Goal: Transaction & Acquisition: Purchase product/service

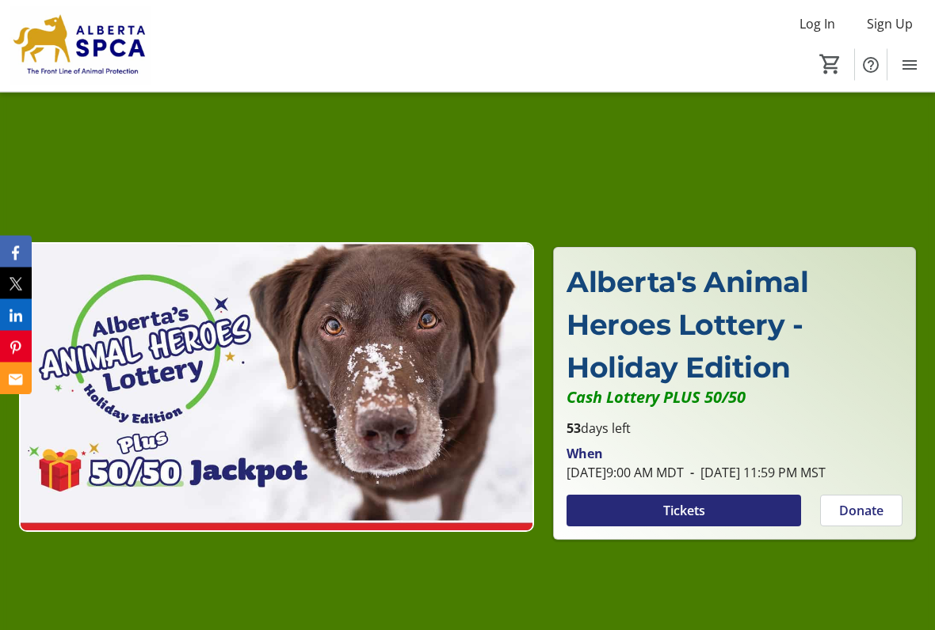
scroll to position [33, 0]
click at [707, 515] on span at bounding box center [683, 511] width 234 height 38
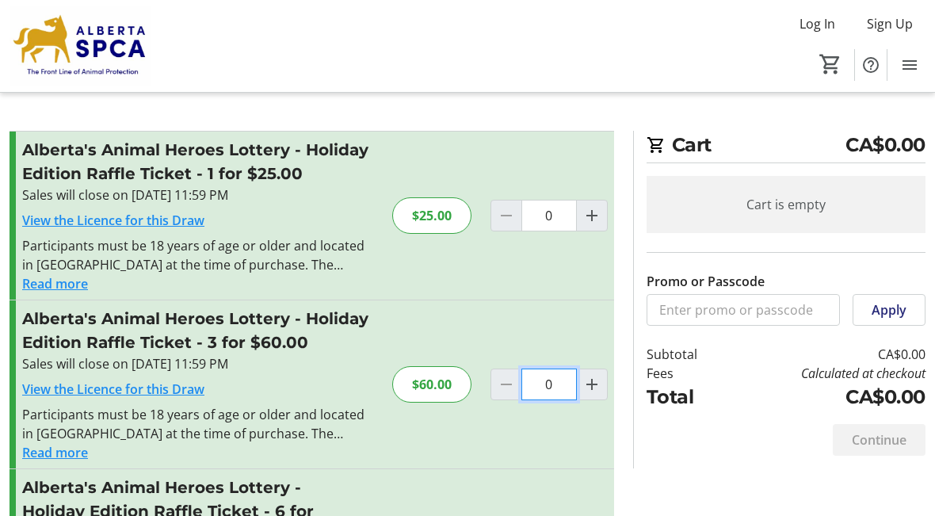
click at [556, 384] on input "0" at bounding box center [548, 384] width 55 height 32
type input "1"
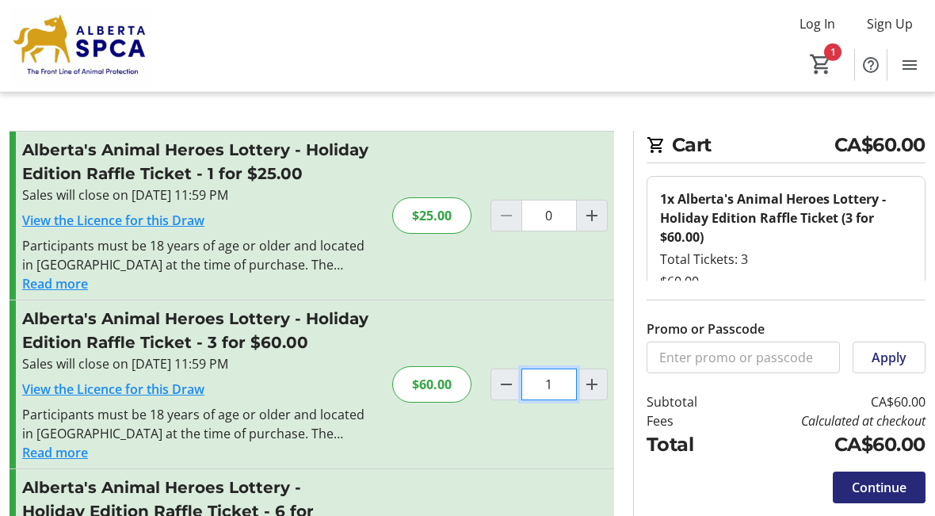
scroll to position [8, 0]
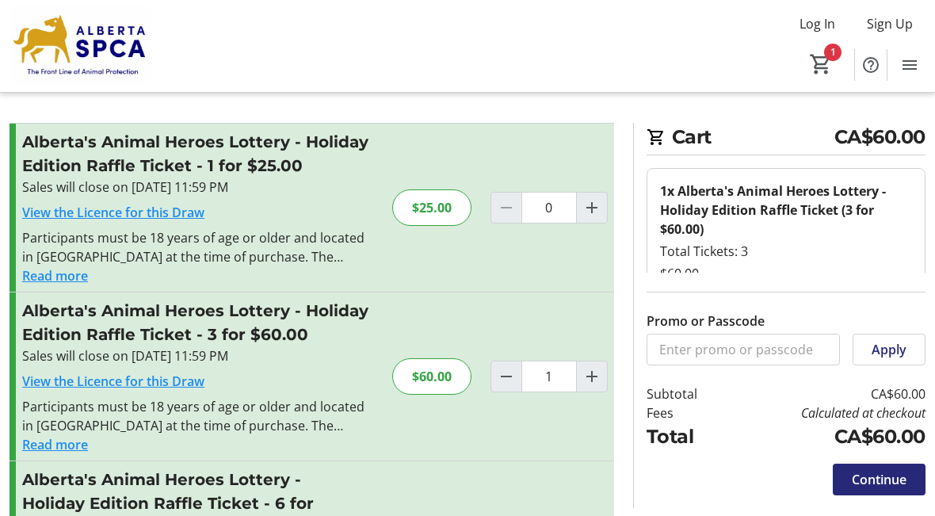
click at [885, 484] on span "Continue" at bounding box center [878, 479] width 55 height 19
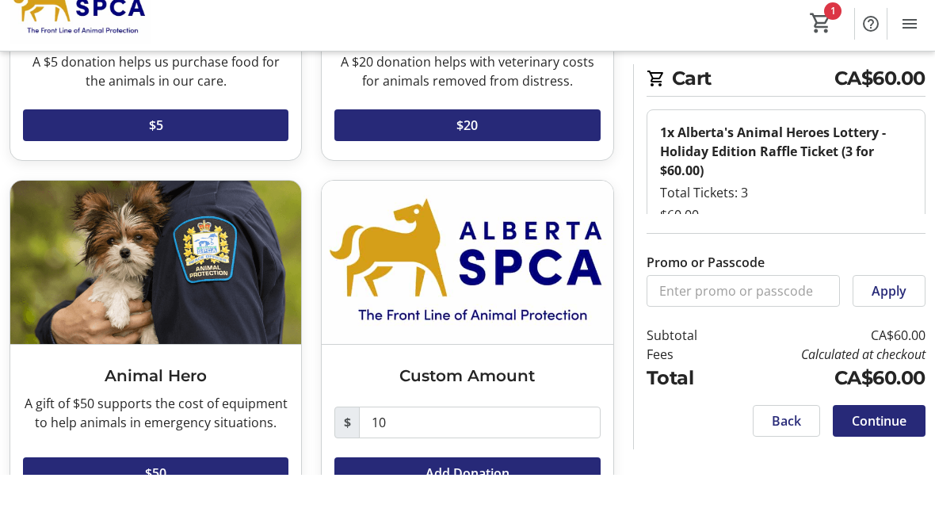
scroll to position [352, 0]
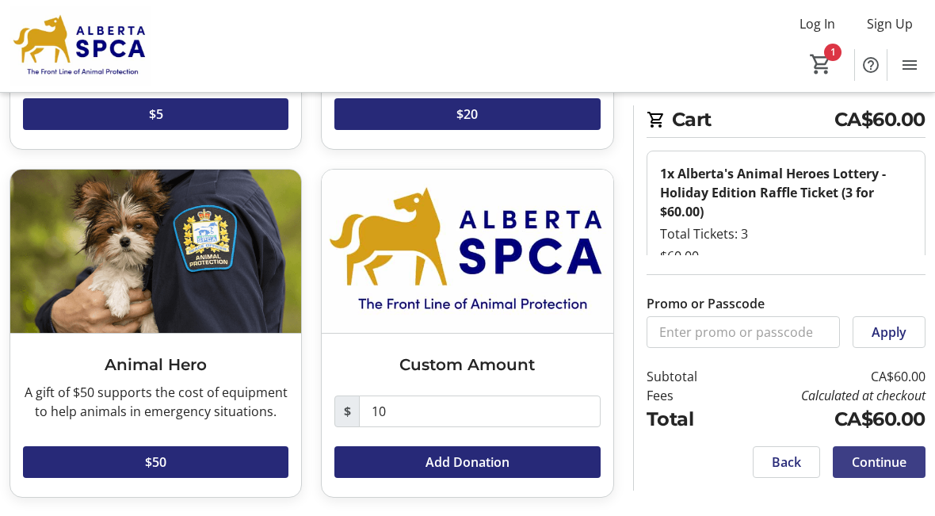
click at [885, 469] on span "Continue" at bounding box center [878, 461] width 55 height 19
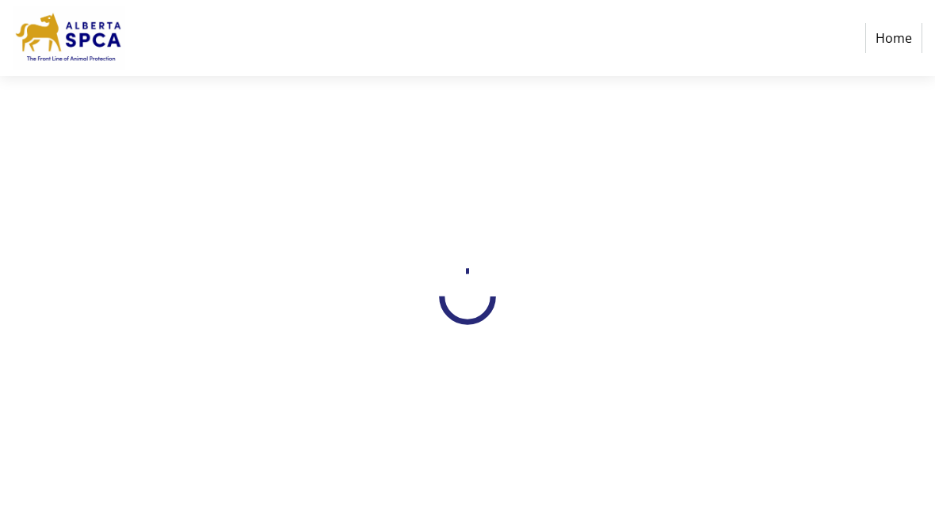
select select "CA"
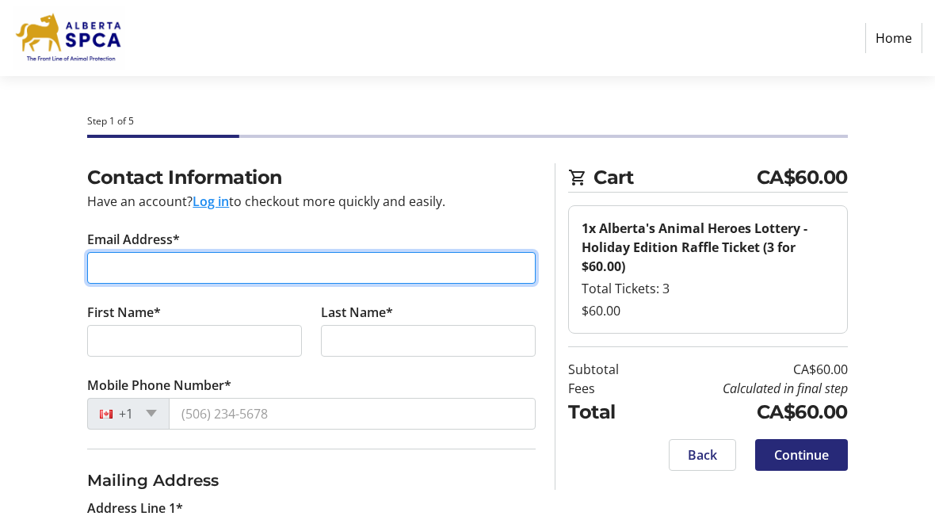
click at [253, 260] on input "Email Address*" at bounding box center [311, 268] width 448 height 32
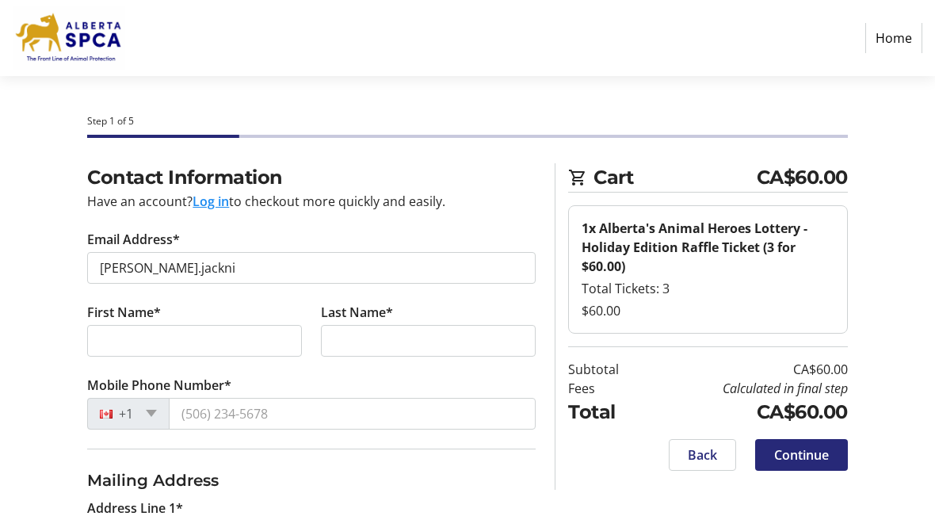
click at [824, 250] on div "1x Alberta's Animal Heroes Lottery - Holiday Edition Raffle Ticket (3 for $60.0…" at bounding box center [707, 247] width 252 height 57
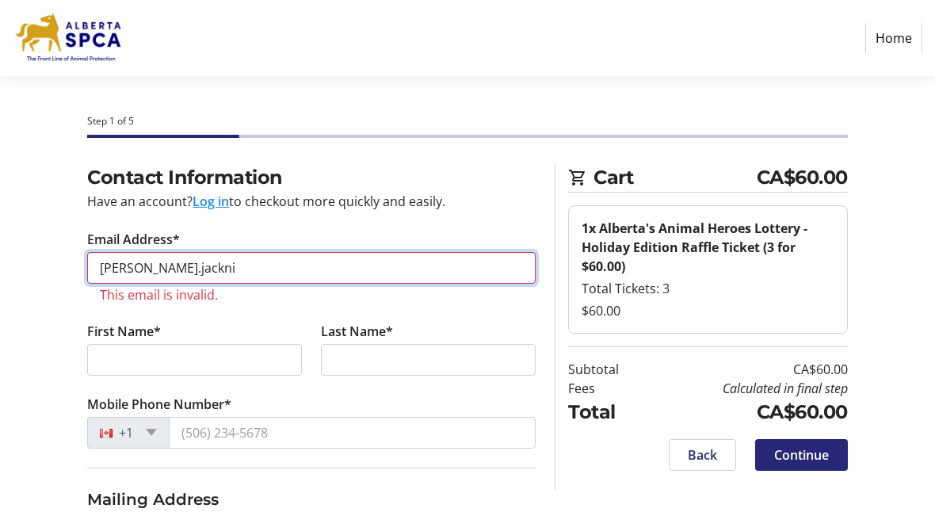
click at [403, 280] on input "[PERSON_NAME].jackni" at bounding box center [311, 268] width 448 height 32
type input "l"
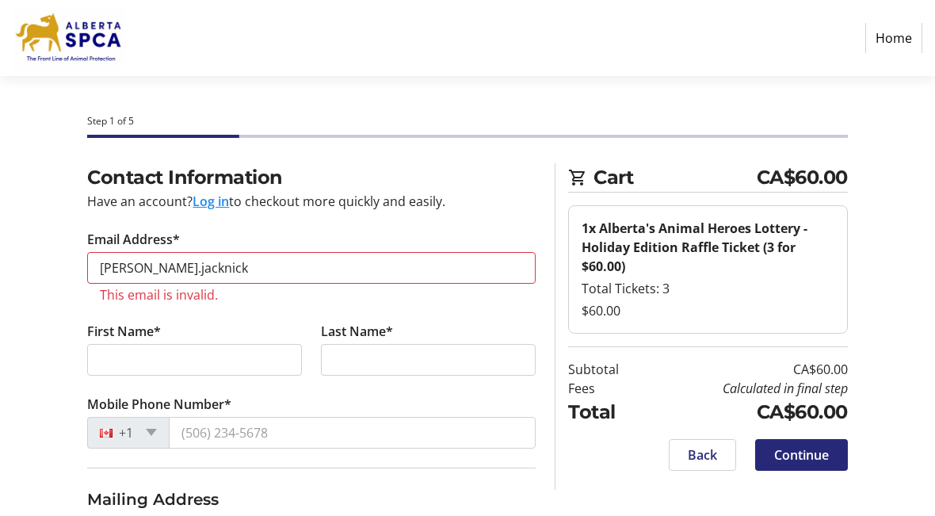
click at [838, 303] on div "1x Alberta's Animal Heroes Lottery - Holiday Edition Raffle Ticket (3 for $60.0…" at bounding box center [707, 269] width 279 height 128
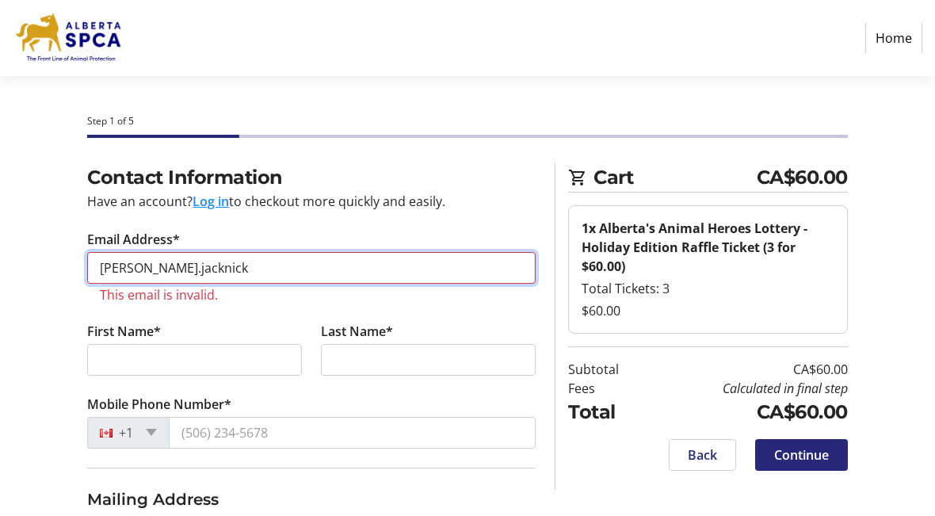
click at [243, 276] on input "[PERSON_NAME].jacknick" at bounding box center [311, 268] width 448 height 32
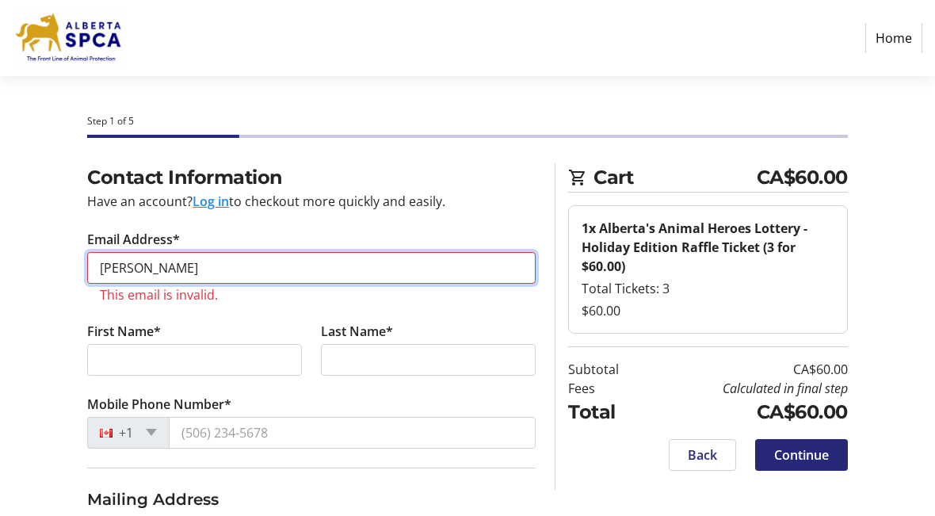
click at [430, 272] on input "[PERSON_NAME]" at bounding box center [311, 268] width 448 height 32
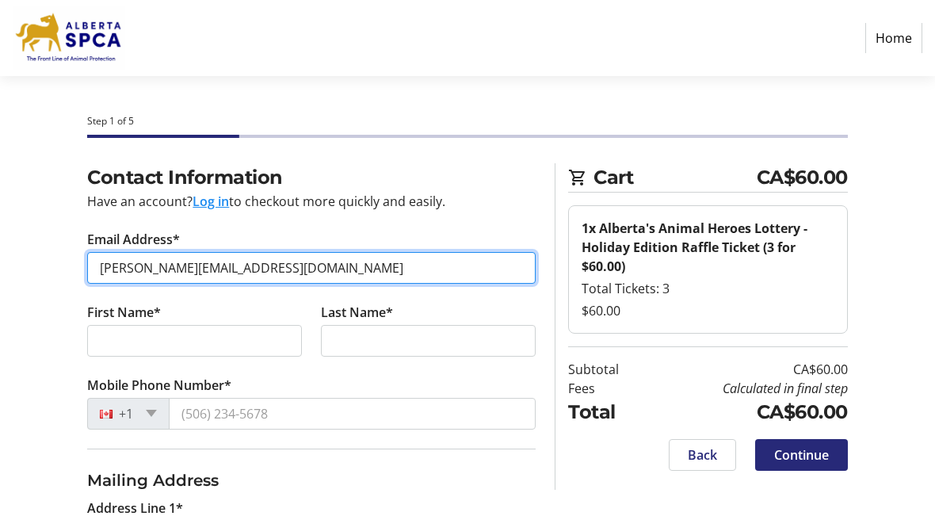
type input "[PERSON_NAME][EMAIL_ADDRESS][DOMAIN_NAME]"
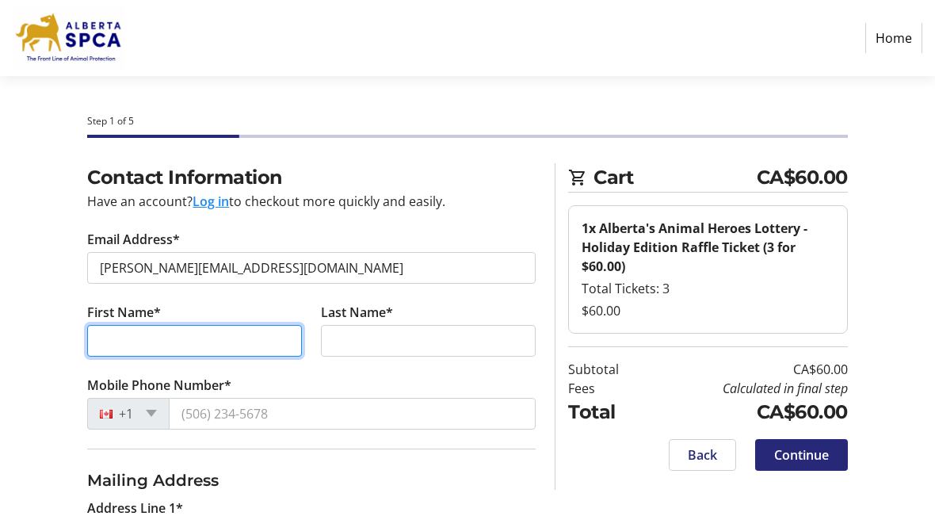
click at [257, 347] on input "First Name*" at bounding box center [194, 341] width 215 height 32
type input "[PERSON_NAME]"
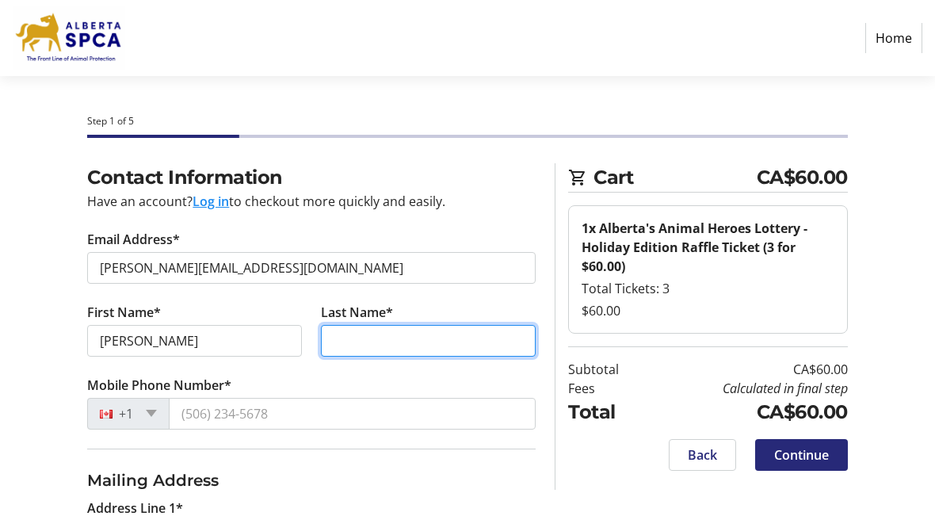
click at [481, 353] on input "Last Name*" at bounding box center [428, 341] width 215 height 32
type input "K"
click at [837, 293] on div "1x Alberta's Animal Heroes Lottery - Holiday Edition Raffle Ticket (3 for $60.0…" at bounding box center [707, 269] width 279 height 128
click at [398, 344] on input "K" at bounding box center [428, 341] width 215 height 32
type input "Jacknicke"
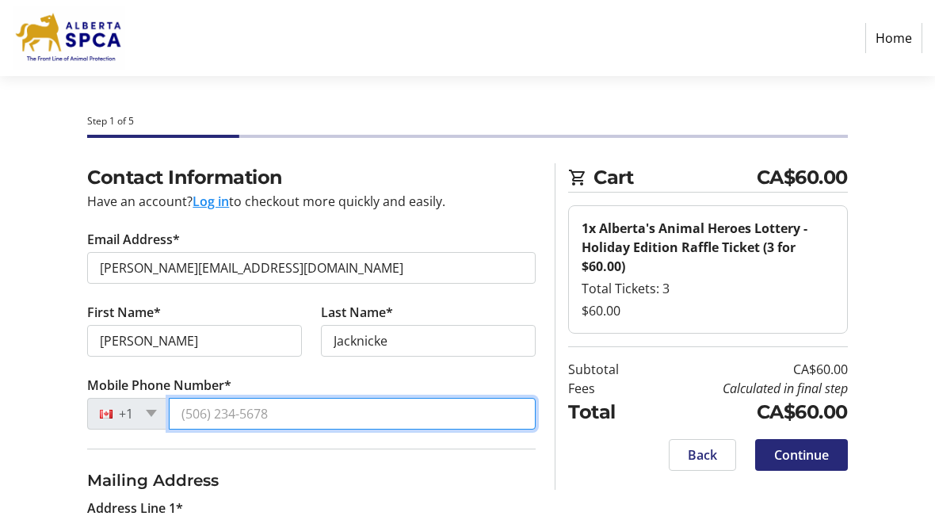
click at [379, 410] on input "Mobile Phone Number*" at bounding box center [352, 414] width 367 height 32
type input "8"
type input "9"
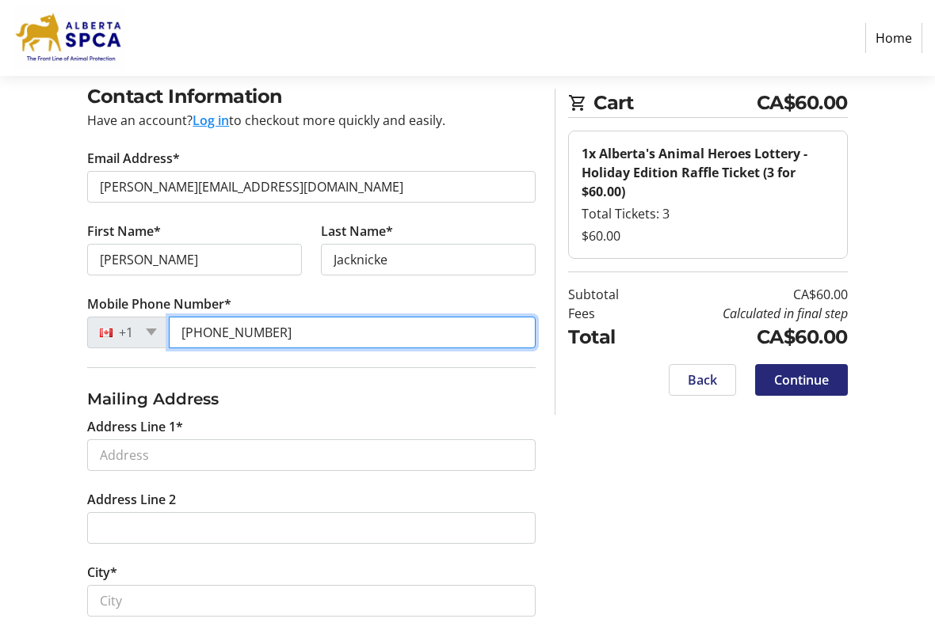
scroll to position [81, 0]
type input "[PHONE_NUMBER]"
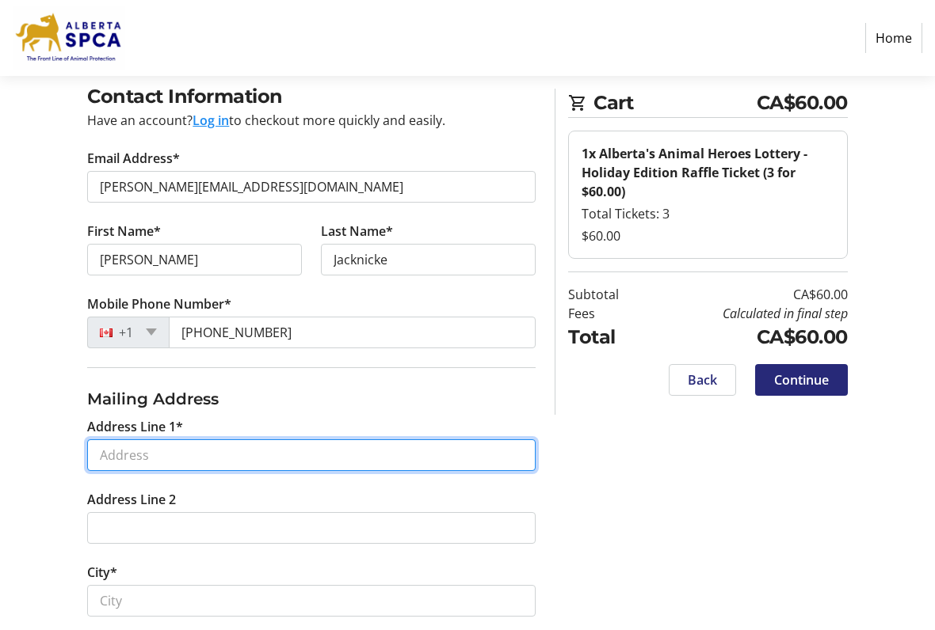
click at [337, 462] on input "Address Line 1*" at bounding box center [311, 456] width 448 height 32
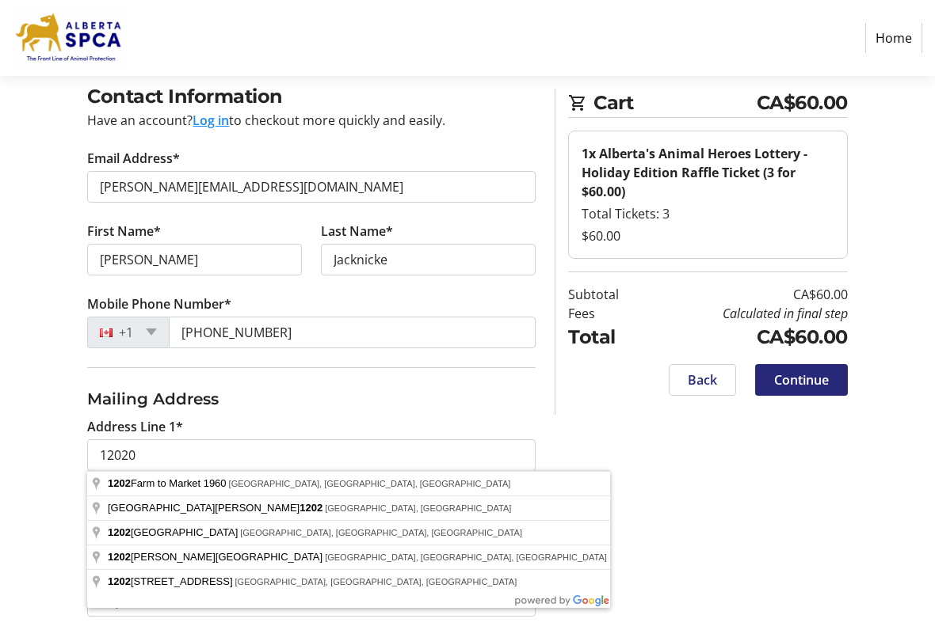
click at [884, 307] on div "Contact Information Have an account? Log in to checkout more quickly and easily…" at bounding box center [467, 527] width 935 height 890
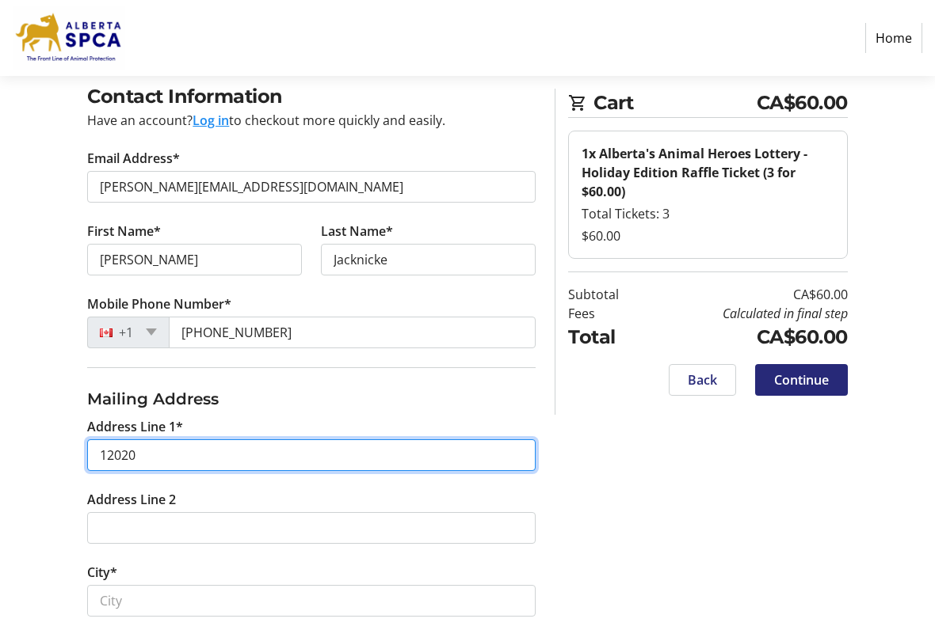
click at [232, 453] on input "12020" at bounding box center [311, 456] width 448 height 32
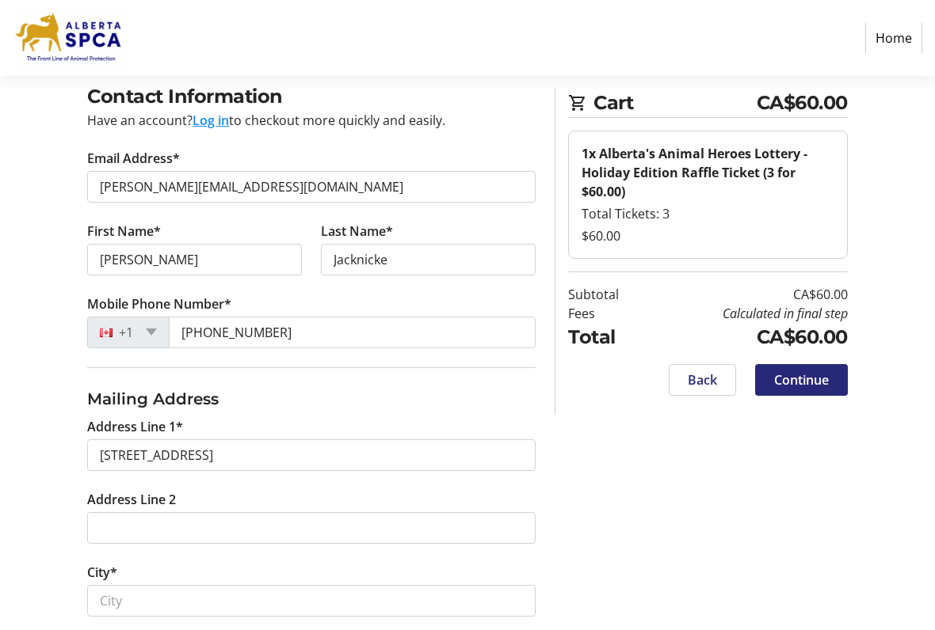
type input "[STREET_ADDRESS]"
type input "[GEOGRAPHIC_DATA]"
select select "AB"
type input "T6W 0C7"
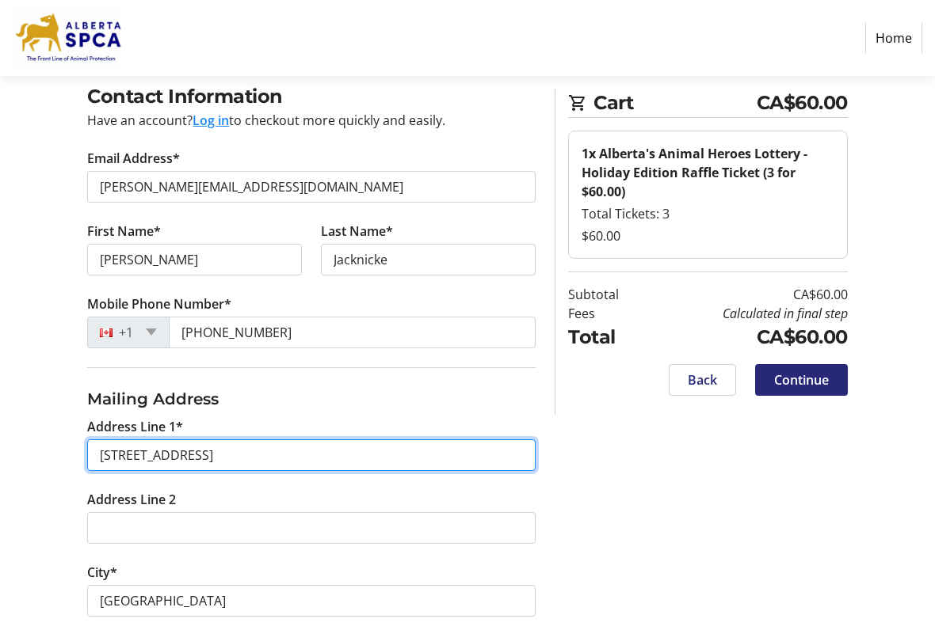
click at [405, 446] on input "[STREET_ADDRESS]" at bounding box center [311, 456] width 448 height 32
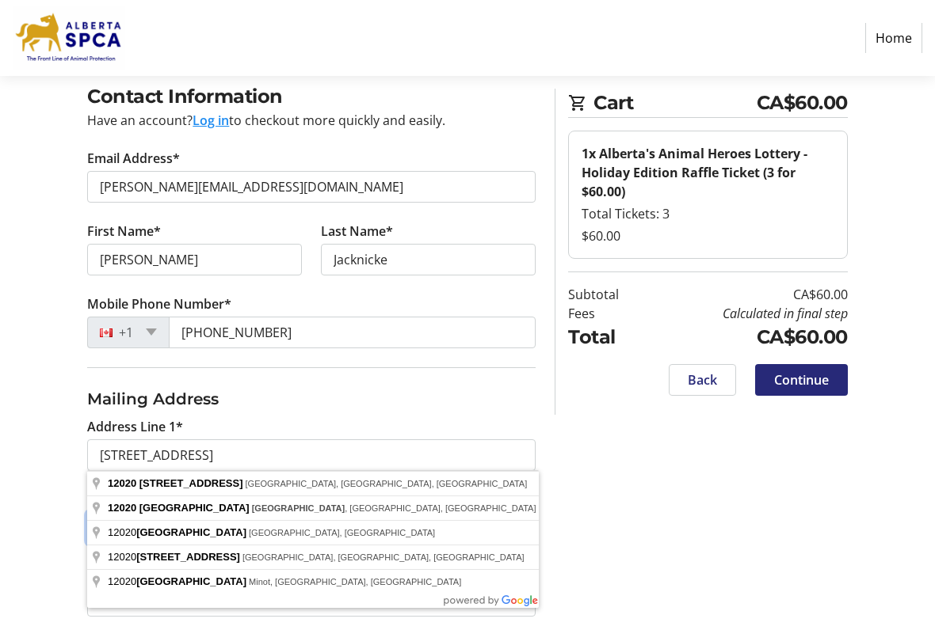
click at [505, 515] on input "Address Line 2" at bounding box center [311, 528] width 448 height 32
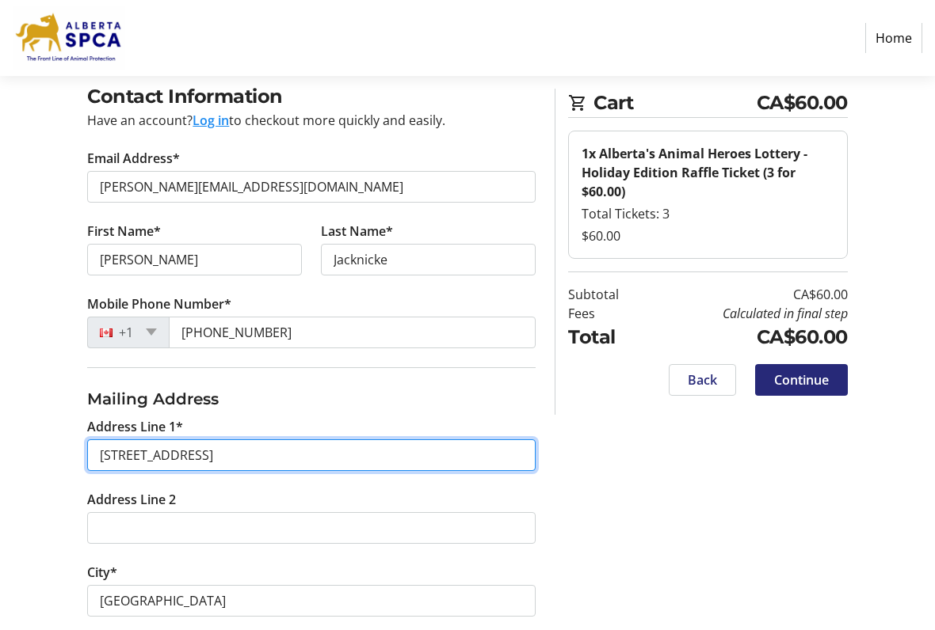
click at [345, 450] on input "[STREET_ADDRESS]" at bounding box center [311, 456] width 448 height 32
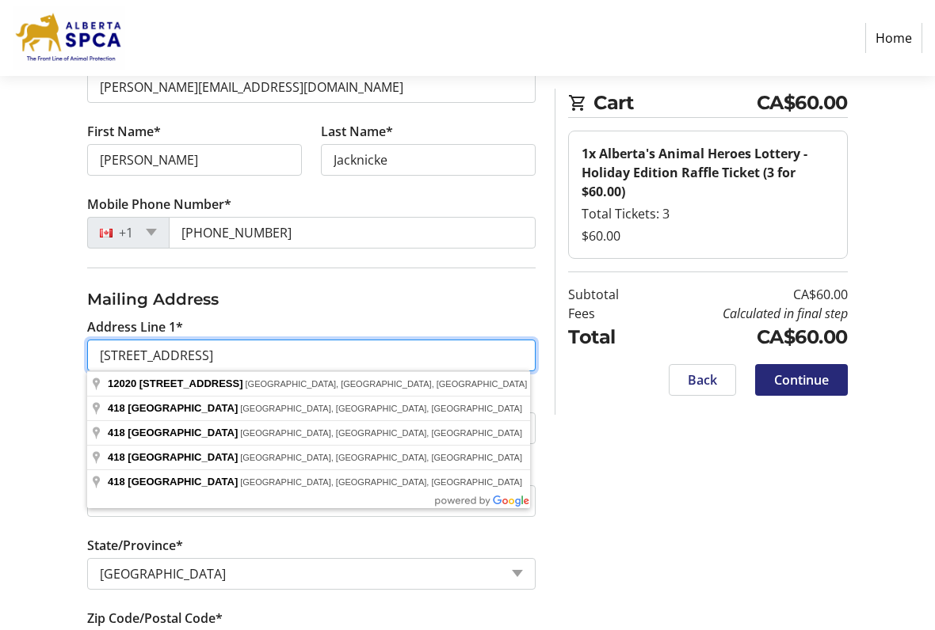
scroll to position [181, 0]
type input "[STREET_ADDRESS]"
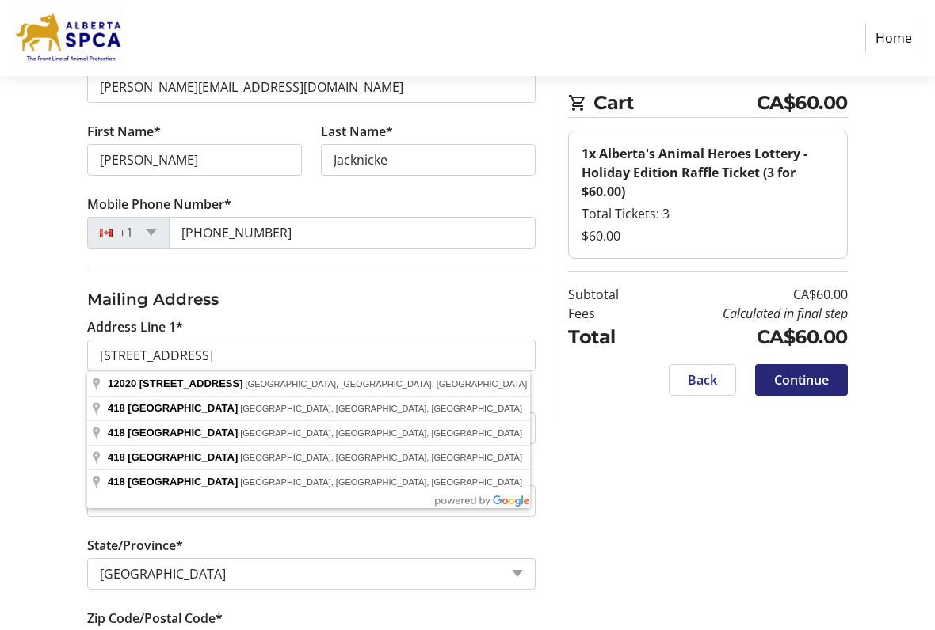
click at [547, 473] on div "Contact Information Have an account? Log in to checkout more quickly and easily…" at bounding box center [467, 428] width 935 height 890
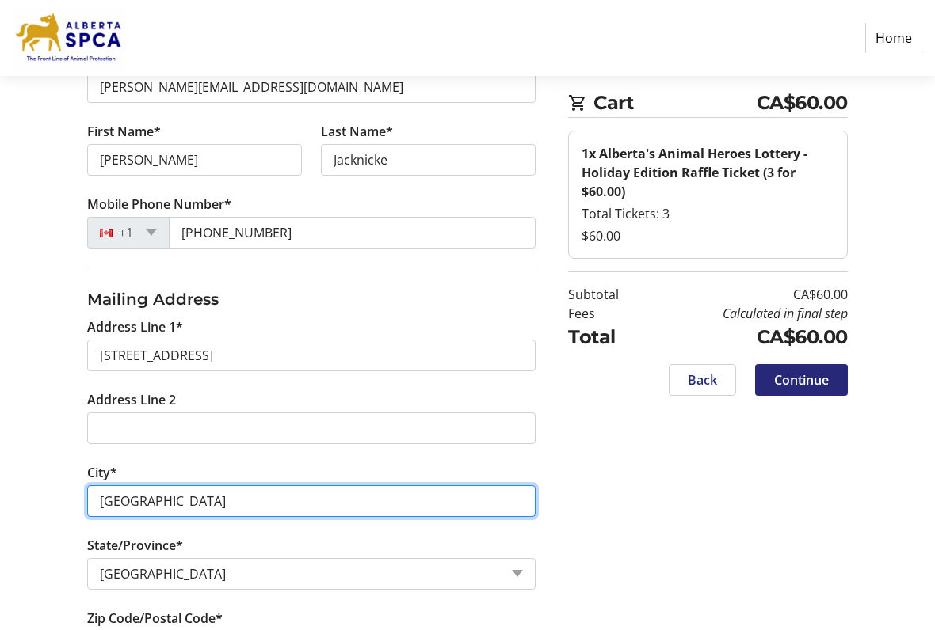
click at [253, 501] on input "[GEOGRAPHIC_DATA]" at bounding box center [311, 502] width 448 height 32
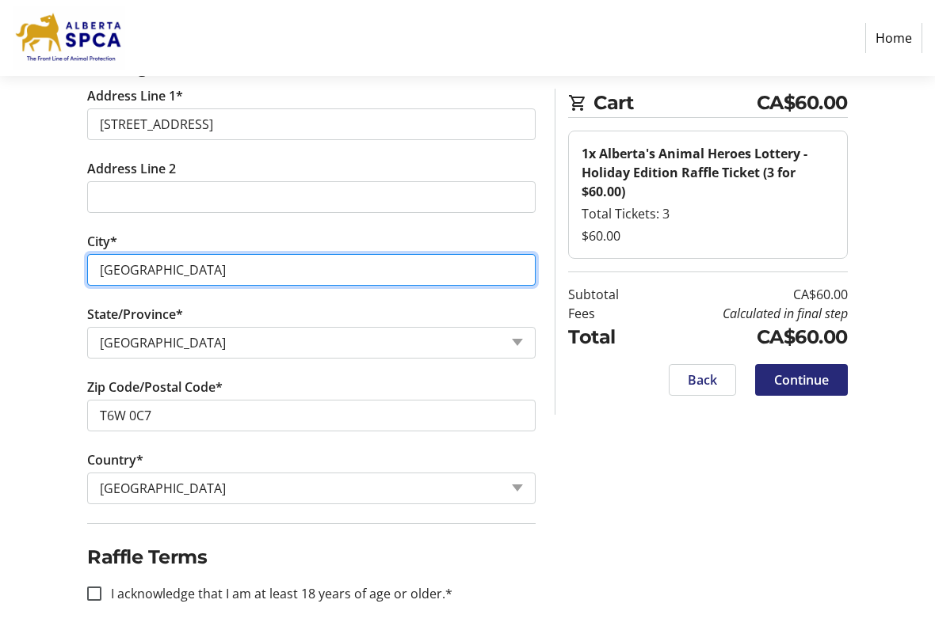
scroll to position [413, 0]
click at [318, 263] on input "[GEOGRAPHIC_DATA]" at bounding box center [311, 269] width 448 height 32
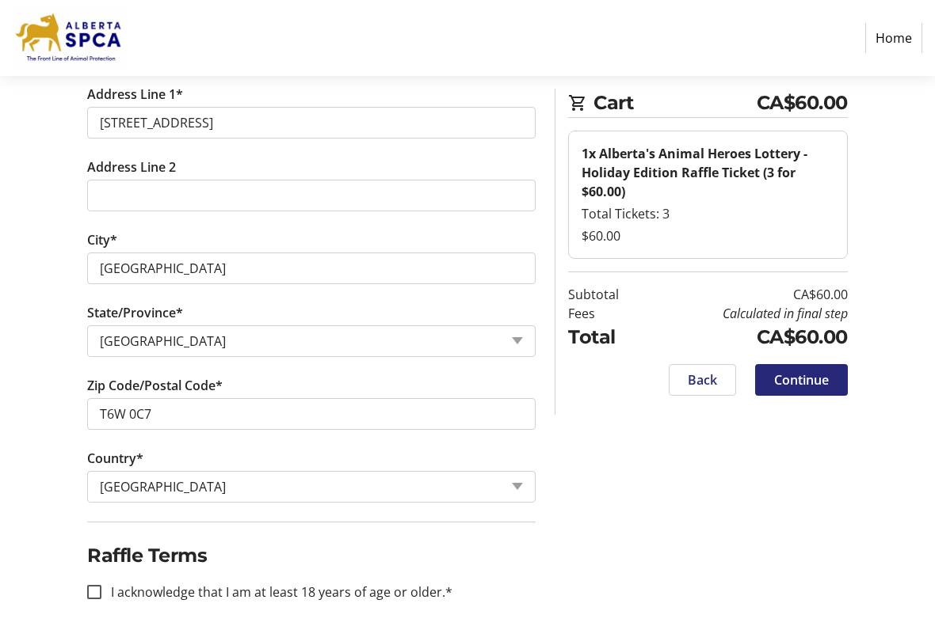
click at [319, 292] on tr-form-field "City* [GEOGRAPHIC_DATA]" at bounding box center [311, 267] width 467 height 73
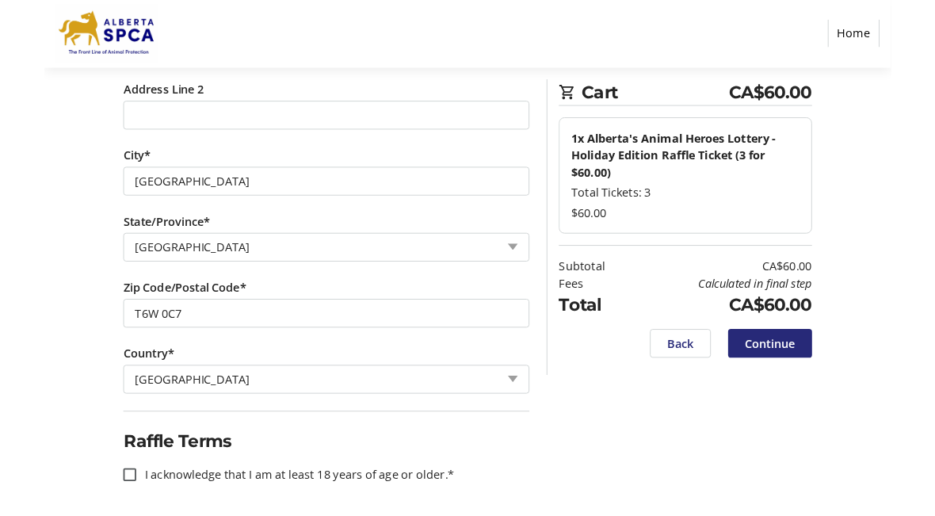
scroll to position [536, 0]
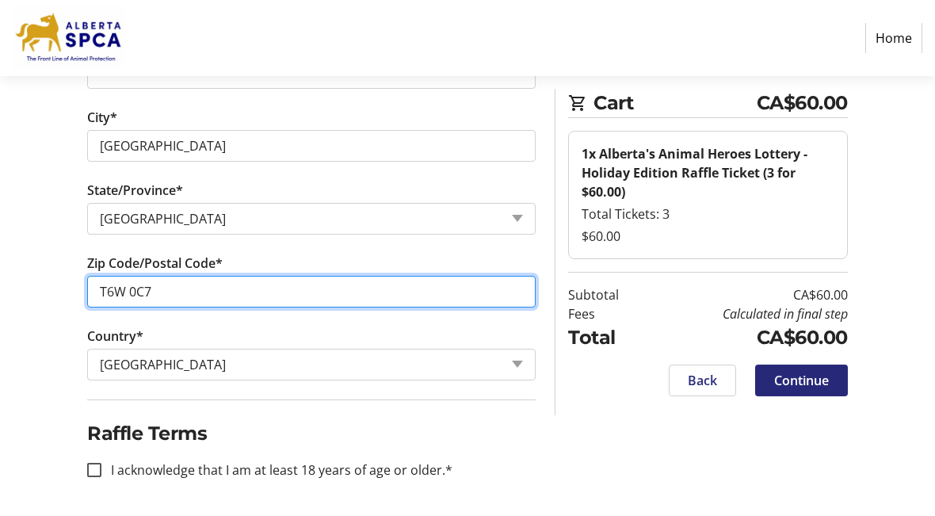
click at [201, 280] on input "T6W 0C7" at bounding box center [311, 292] width 448 height 32
click at [196, 292] on input "T6W 0C7" at bounding box center [311, 292] width 448 height 32
type input "T6W 4Y5"
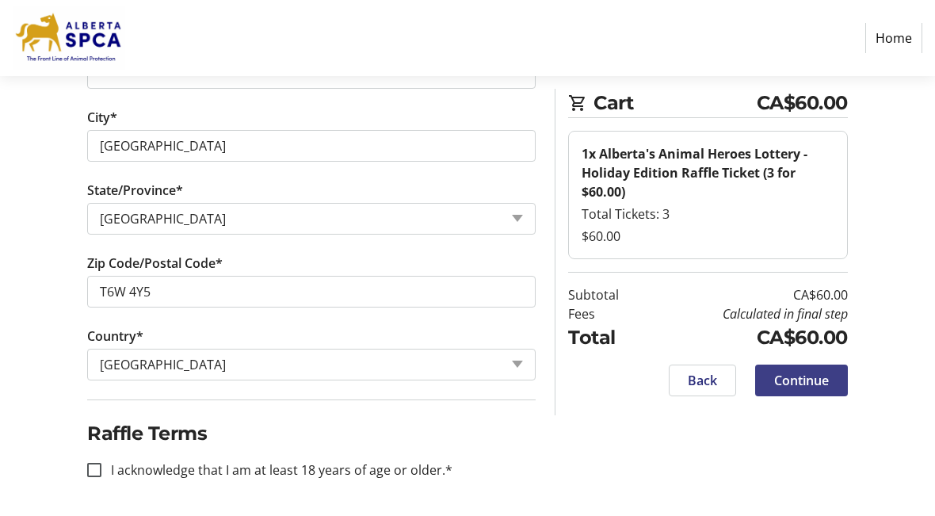
click at [803, 381] on span "Continue" at bounding box center [801, 380] width 55 height 19
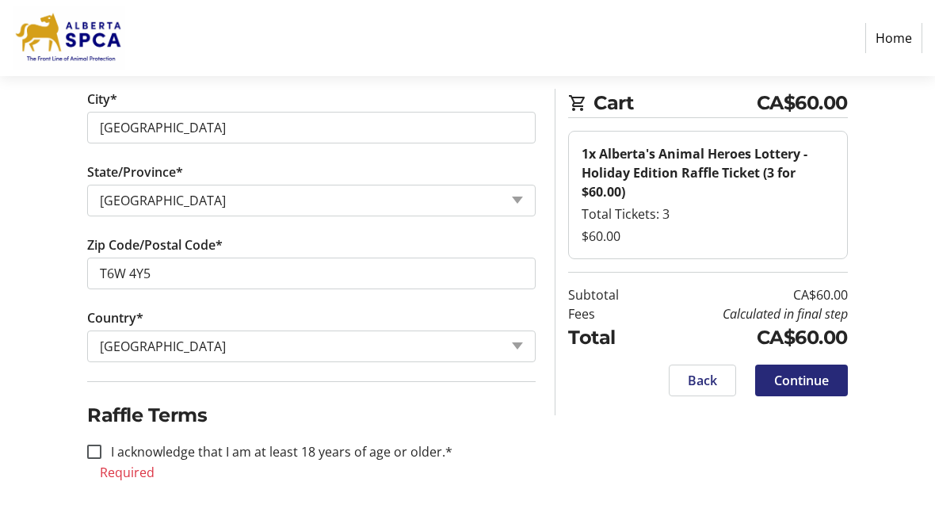
scroll to position [555, 0]
click at [101, 459] on div at bounding box center [94, 451] width 38 height 38
checkbox input "true"
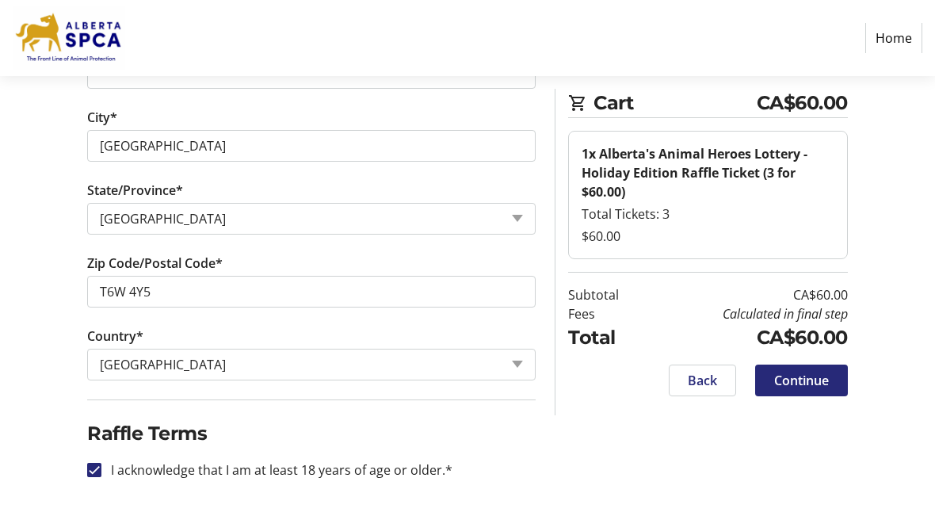
click at [818, 371] on span "Continue" at bounding box center [801, 380] width 55 height 19
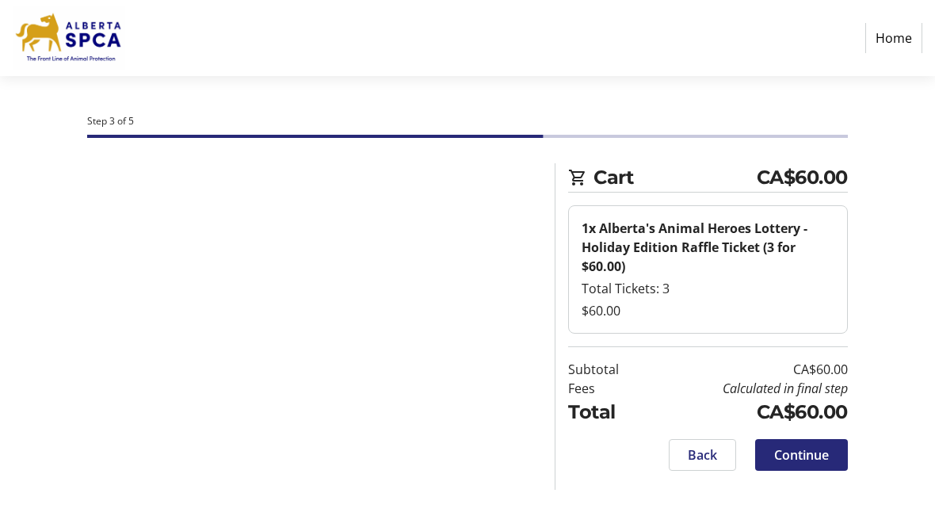
scroll to position [0, 0]
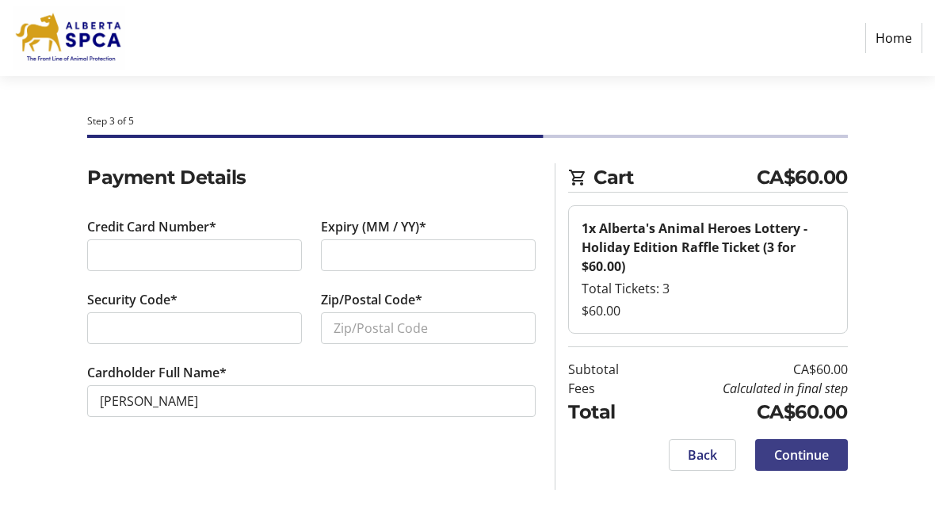
click at [815, 457] on span "Continue" at bounding box center [801, 454] width 55 height 19
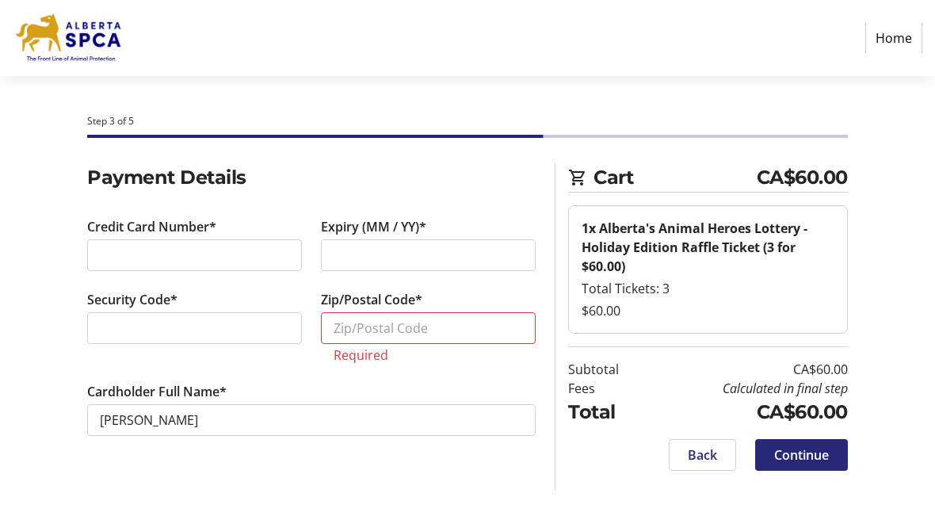
click at [803, 463] on span at bounding box center [801, 455] width 93 height 38
click at [793, 464] on span at bounding box center [801, 455] width 93 height 38
click at [795, 461] on span "Continue" at bounding box center [801, 454] width 55 height 19
click at [454, 322] on input "Zip/Postal Code*" at bounding box center [428, 328] width 215 height 32
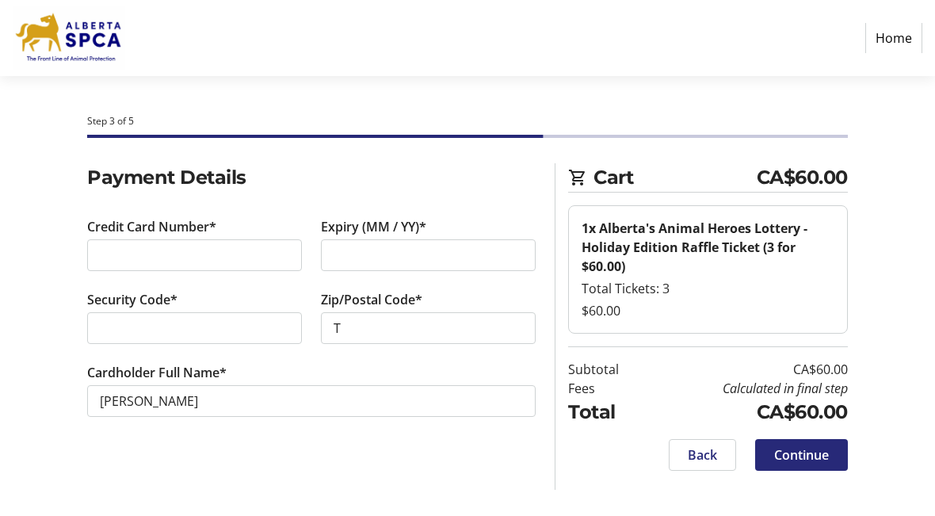
click at [726, 336] on section "Cart CA$60.00 1x Alberta's Animal Heroes Lottery - Holiday Edition Raffle Ticke…" at bounding box center [707, 326] width 279 height 326
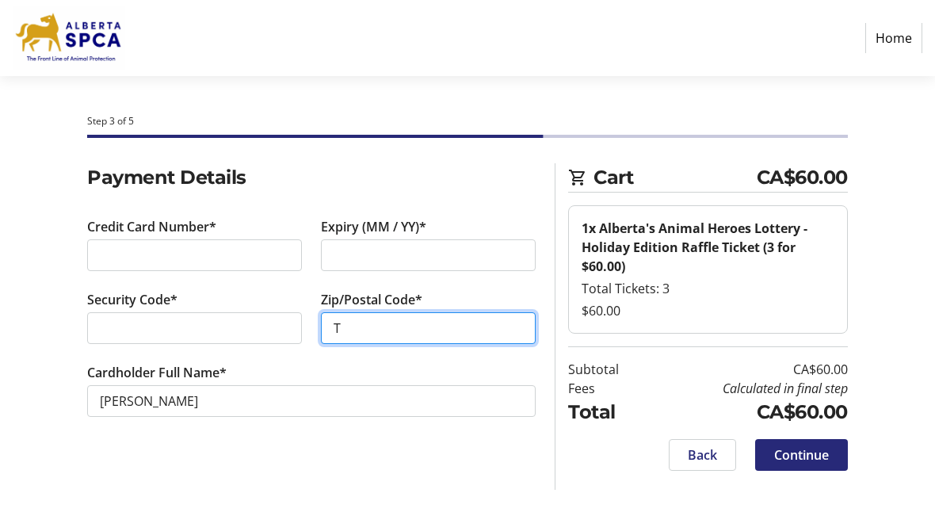
click at [382, 328] on input "T" at bounding box center [428, 328] width 215 height 32
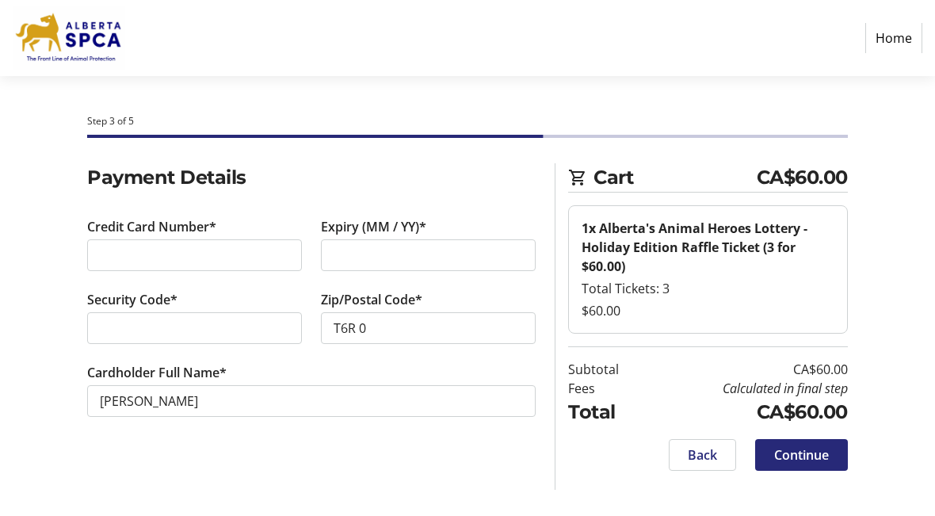
click at [874, 246] on div "Payment Details Credit Card Number* Expiry (MM / YY)* Security Code* Zip/Postal…" at bounding box center [467, 326] width 935 height 326
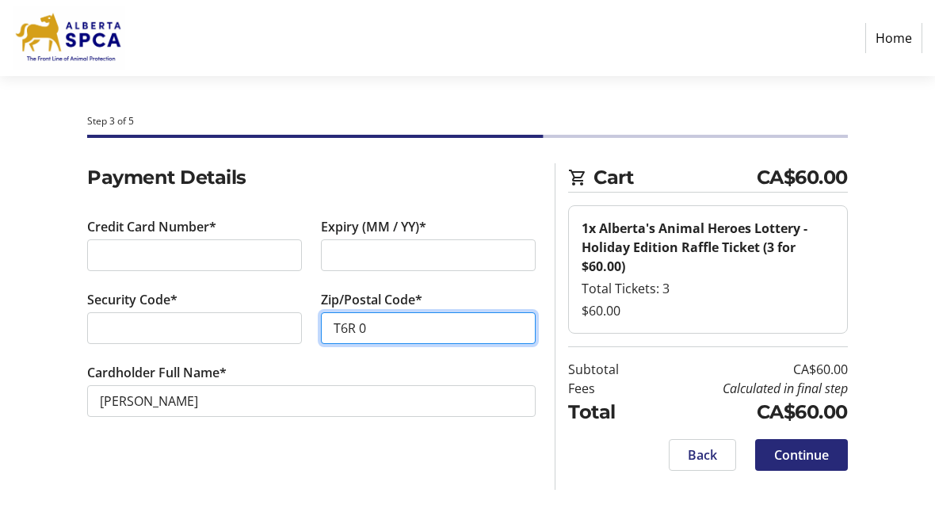
click at [421, 324] on input "T6R 0" at bounding box center [428, 328] width 215 height 32
type input "T6R 0Y5"
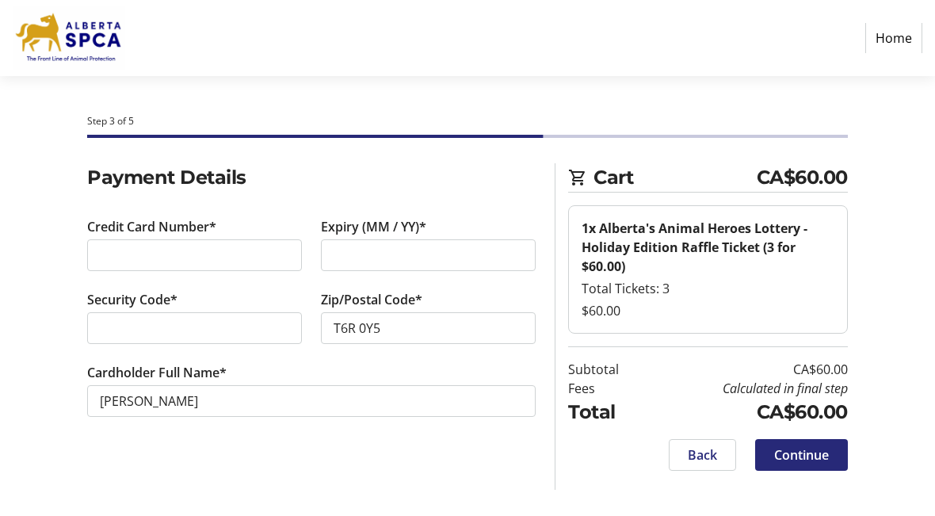
click at [482, 476] on div "Payment Details Credit Card Number* Expiry (MM / YY)* Security Code* Zip/Postal…" at bounding box center [311, 326] width 467 height 326
click at [811, 468] on span at bounding box center [801, 455] width 93 height 38
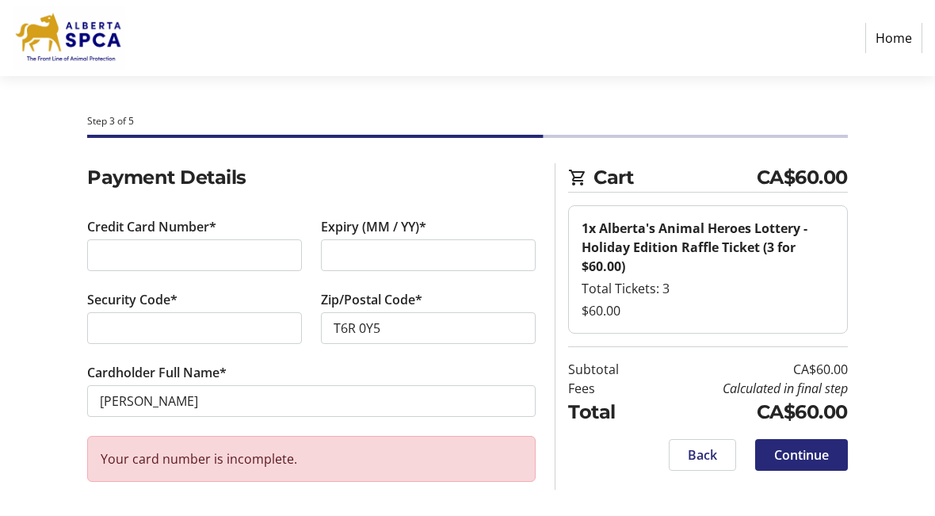
click at [358, 478] on div "Your card number is incomplete." at bounding box center [311, 459] width 448 height 46
click at [798, 463] on span at bounding box center [801, 455] width 93 height 38
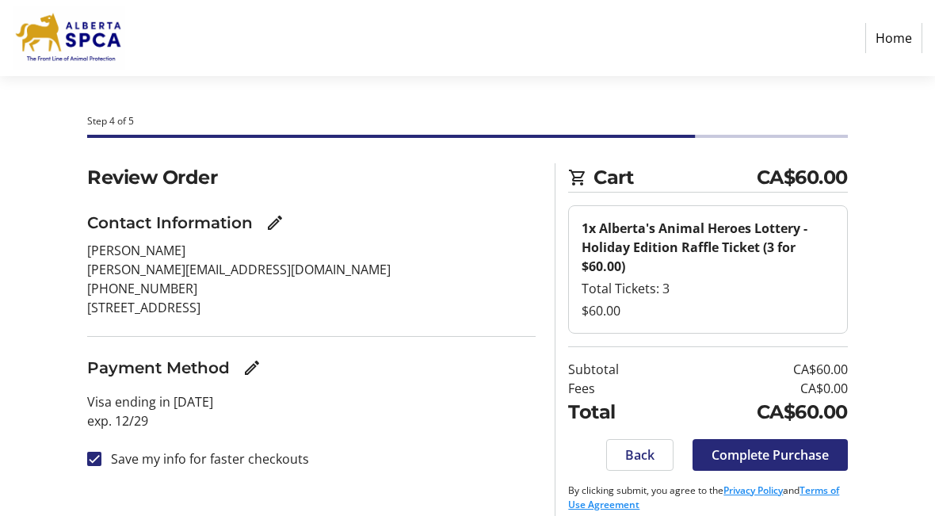
click at [730, 470] on span at bounding box center [769, 455] width 155 height 38
